Goal: Task Accomplishment & Management: Manage account settings

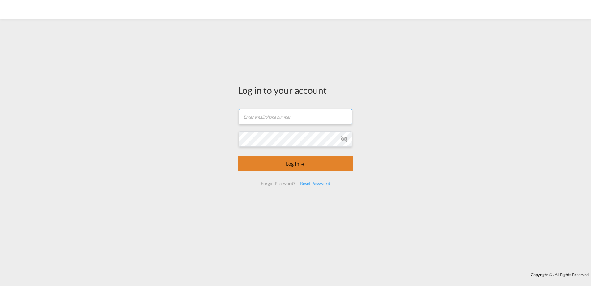
type input "[PERSON_NAME][EMAIL_ADDRESS][PERSON_NAME][DOMAIN_NAME]"
click at [302, 164] on md-icon "LOGIN" at bounding box center [303, 164] width 4 height 4
type input "[PERSON_NAME][EMAIL_ADDRESS][PERSON_NAME][DOMAIN_NAME]"
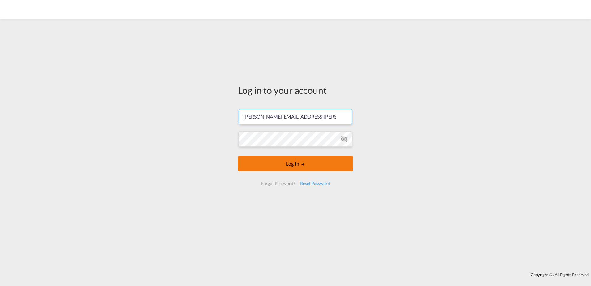
drag, startPoint x: 310, startPoint y: 162, endPoint x: 295, endPoint y: 160, distance: 14.6
click at [309, 162] on button "Log In" at bounding box center [295, 163] width 115 height 15
type input "[PERSON_NAME][EMAIL_ADDRESS][PERSON_NAME][DOMAIN_NAME]"
click at [291, 168] on button "Log In" at bounding box center [295, 163] width 115 height 15
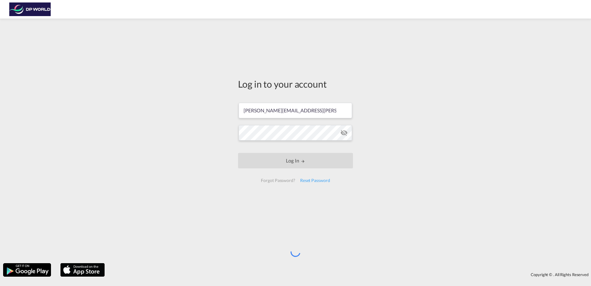
click at [365, 185] on div "Log in to your account diana.garcia@dpworld.com Log In Forgot Password? Reset P…" at bounding box center [295, 141] width 591 height 238
click at [364, 185] on div "Log in to your account diana.garcia@dpworld.com Log In Forgot Password? Reset P…" at bounding box center [295, 141] width 591 height 238
drag, startPoint x: 364, startPoint y: 185, endPoint x: 359, endPoint y: 185, distance: 5.3
click at [359, 185] on div "Log in to your account diana.garcia@dpworld.com Log In Forgot Password? Reset P…" at bounding box center [295, 141] width 591 height 238
